Goal: Information Seeking & Learning: Check status

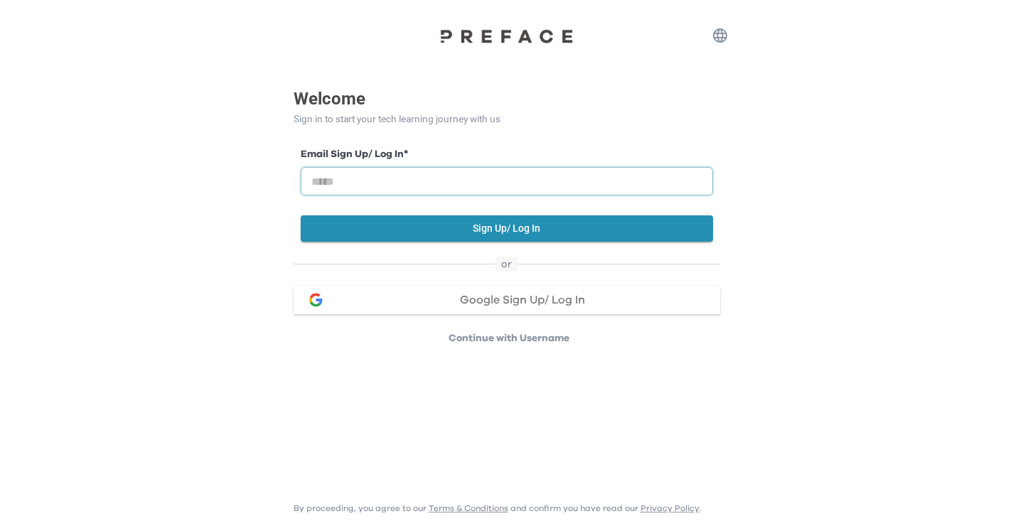
click at [424, 182] on input "email" at bounding box center [507, 181] width 412 height 28
type input "**********"
click at [535, 242] on div "**********" at bounding box center [507, 194] width 427 height 109
click at [636, 230] on button "Sign Up/ Log In" at bounding box center [507, 228] width 412 height 26
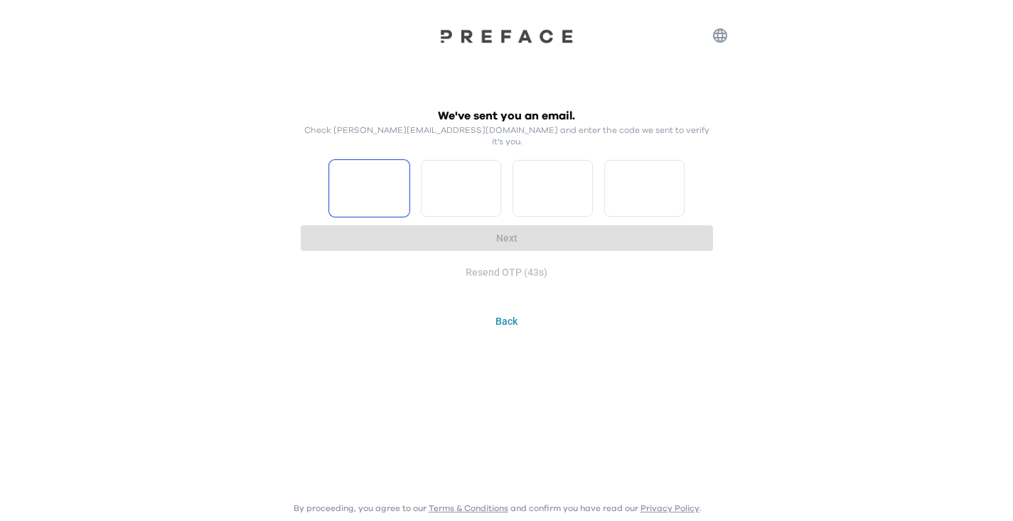
click at [379, 181] on input "Please enter OTP character 1" at bounding box center [369, 188] width 80 height 57
type input "*"
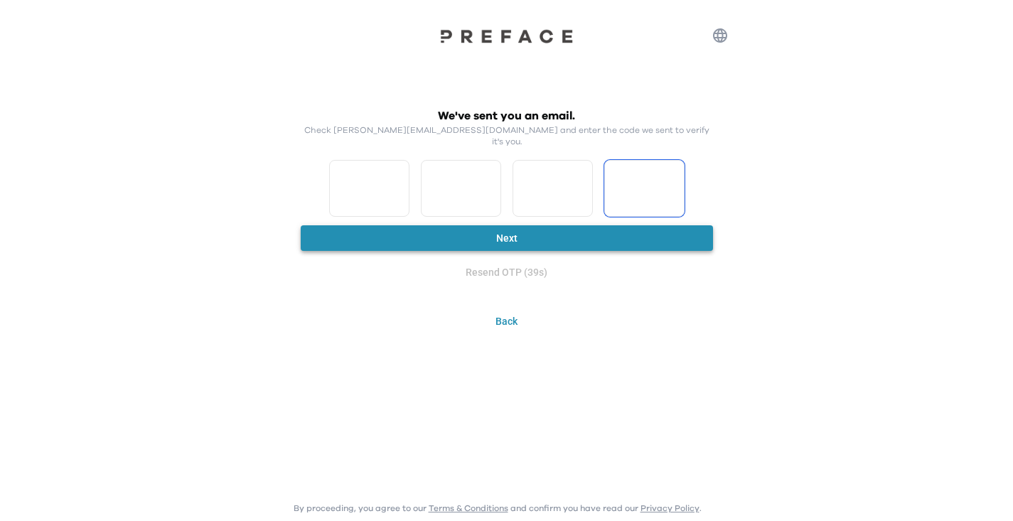
type input "*"
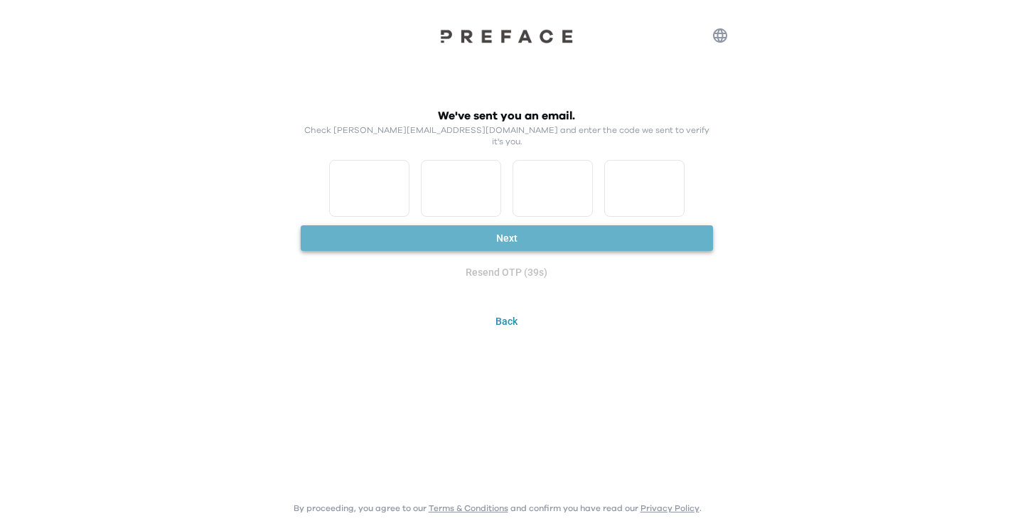
click at [454, 229] on button "Next" at bounding box center [507, 238] width 412 height 26
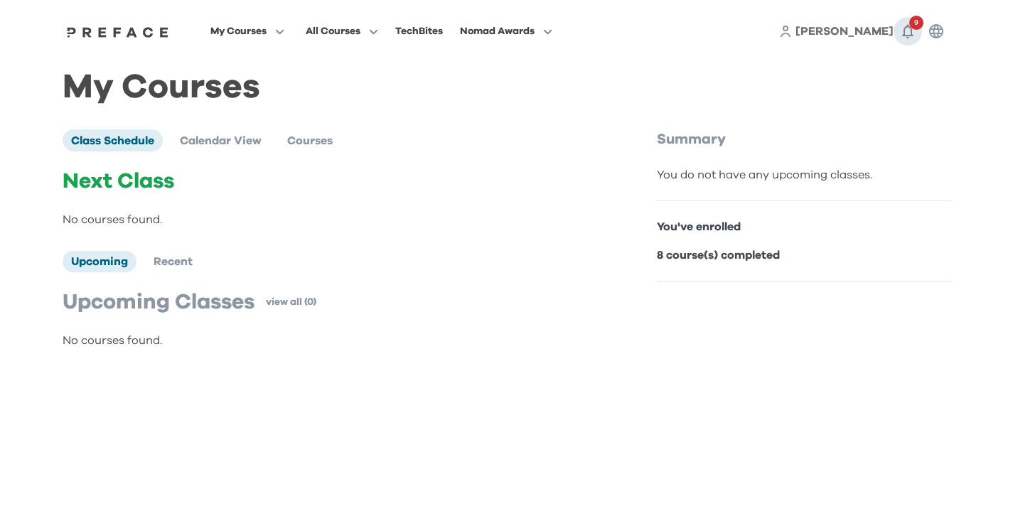
click at [901, 33] on icon "button" at bounding box center [907, 31] width 17 height 17
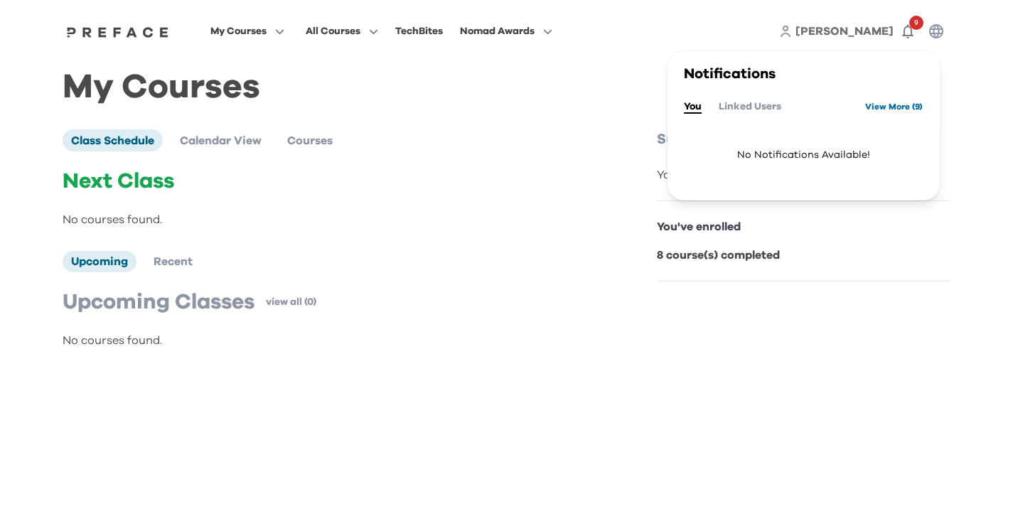
click at [878, 110] on link "View More ( 9 )" at bounding box center [894, 106] width 58 height 23
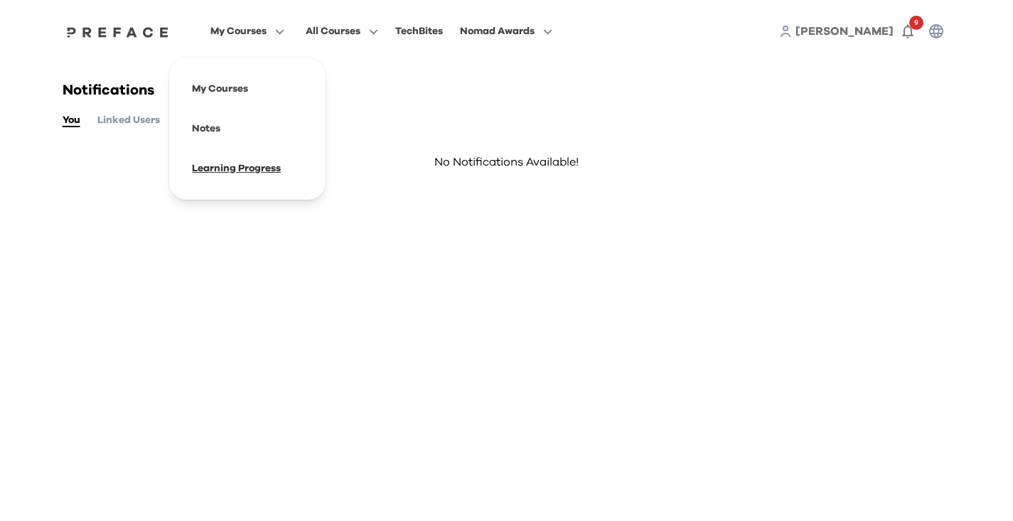
click at [267, 186] on span at bounding box center [248, 169] width 134 height 40
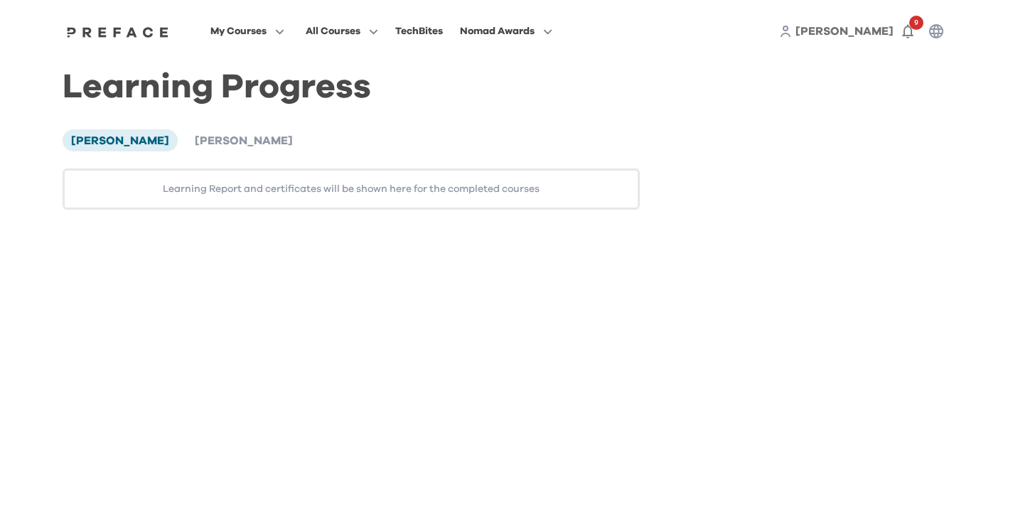
click at [282, 191] on div "Learning Report and certificates will be shown here for the completed courses" at bounding box center [352, 188] width 578 height 41
click at [280, 197] on div "Learning Report and certificates will be shown here for the completed courses" at bounding box center [352, 188] width 578 height 41
click at [232, 146] on span "[PERSON_NAME]" at bounding box center [244, 140] width 98 height 11
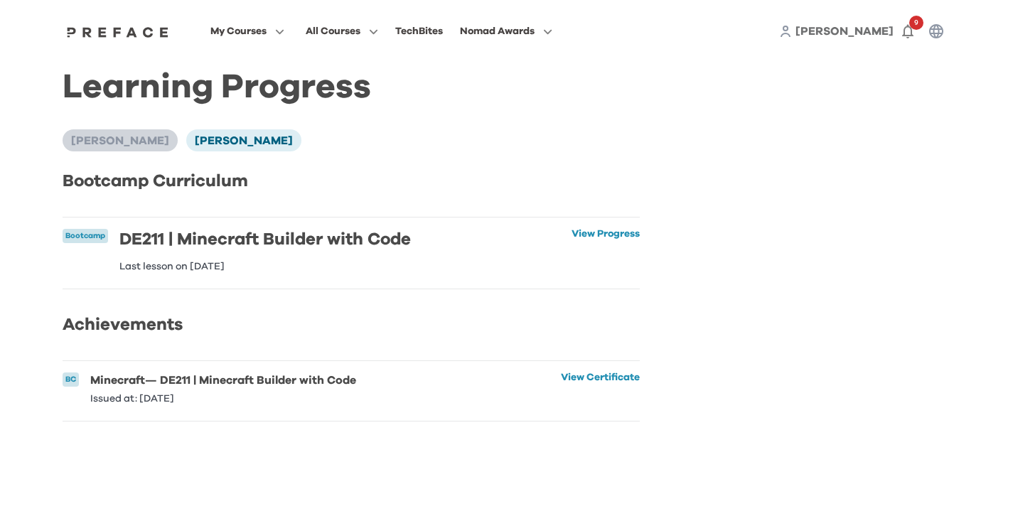
click at [129, 146] on span "[PERSON_NAME]" at bounding box center [120, 140] width 98 height 11
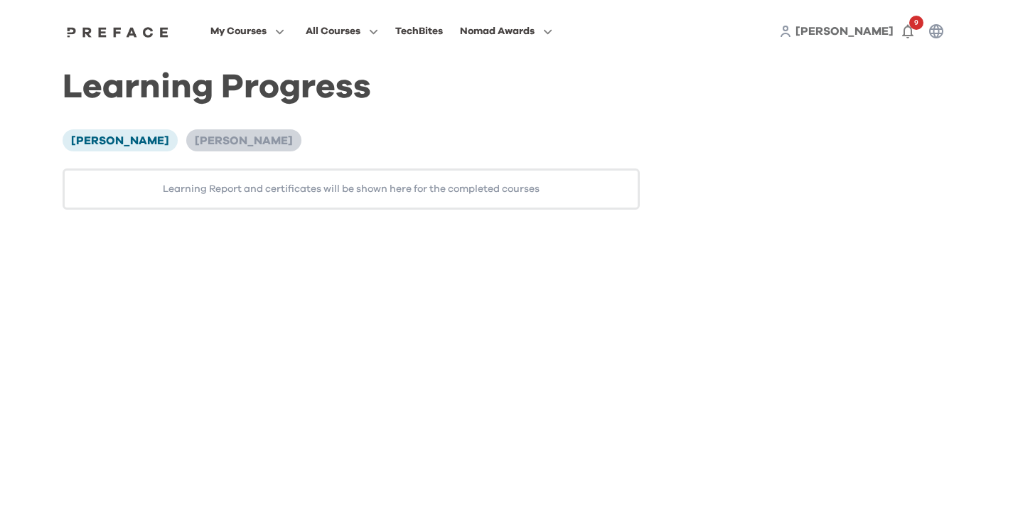
click at [201, 146] on span "[PERSON_NAME]" at bounding box center [244, 140] width 98 height 11
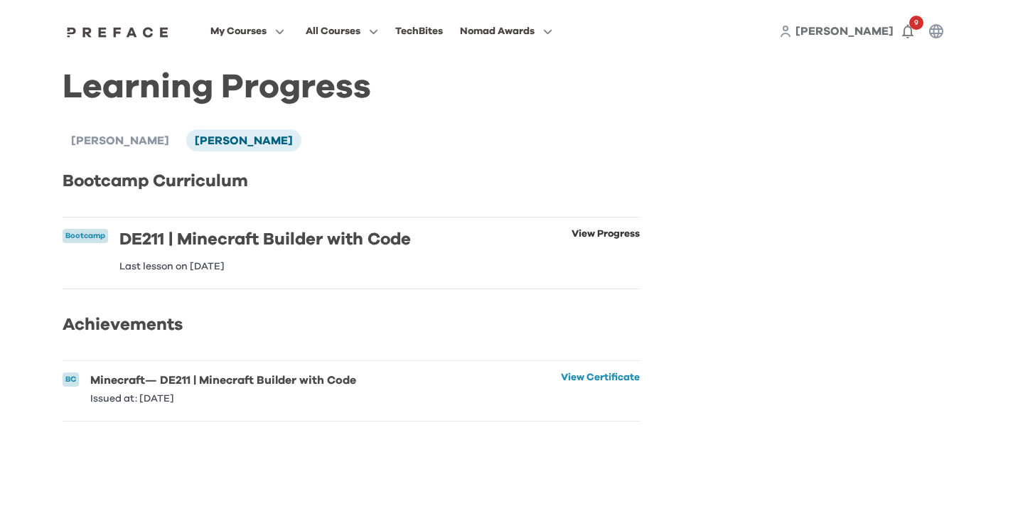
click at [572, 242] on link "View Progress" at bounding box center [606, 250] width 68 height 43
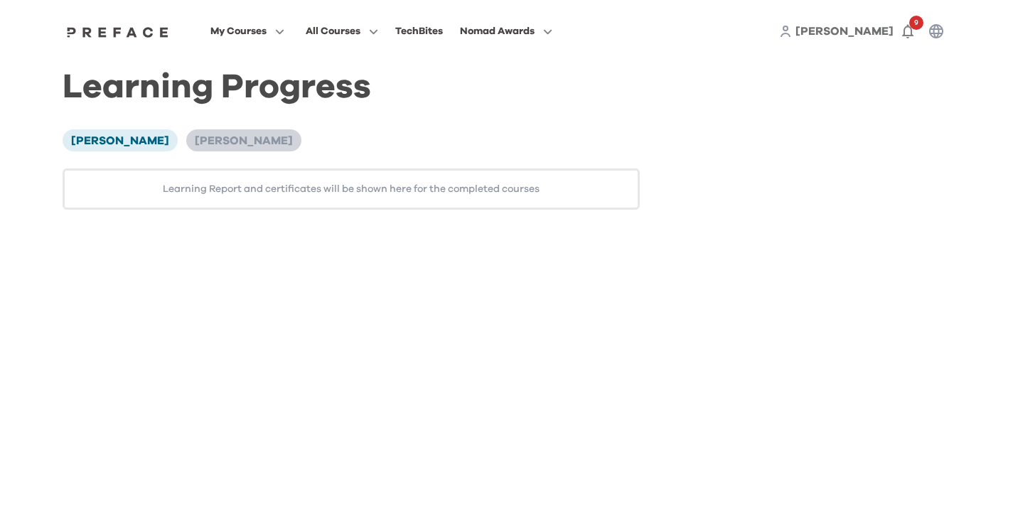
click at [209, 146] on span "[PERSON_NAME]" at bounding box center [244, 140] width 98 height 11
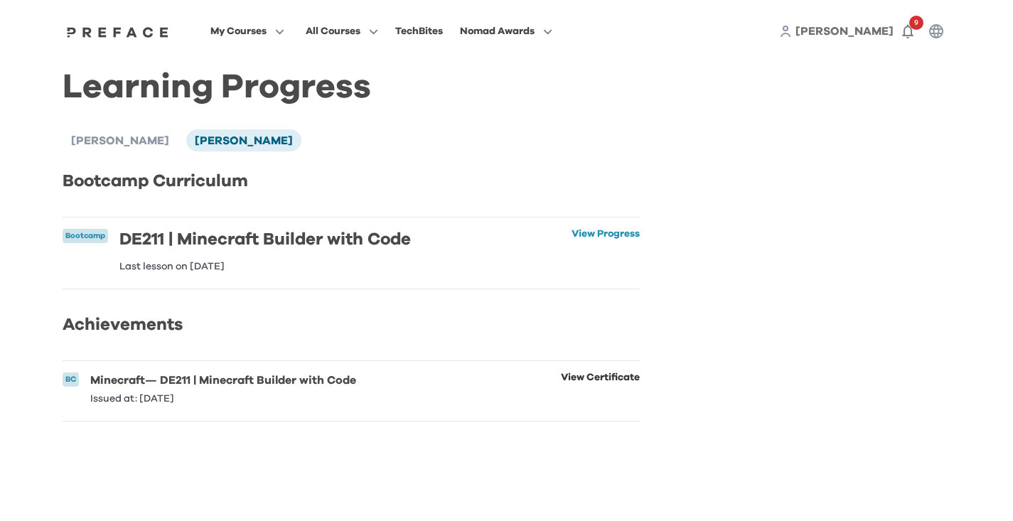
click at [616, 401] on link "View Certificate" at bounding box center [600, 388] width 79 height 31
